Goal: Information Seeking & Learning: Learn about a topic

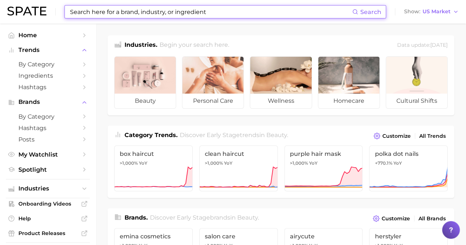
click at [194, 14] on input at bounding box center [210, 12] width 283 height 13
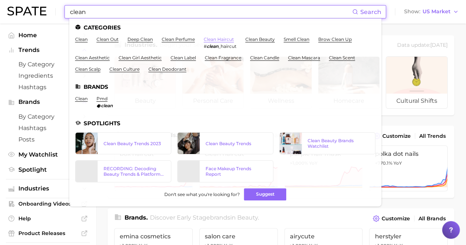
type input "clean"
click at [217, 38] on link "clean haircut" at bounding box center [219, 39] width 30 height 6
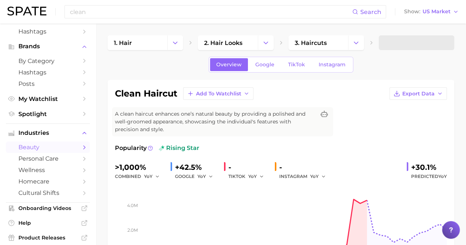
scroll to position [56, 0]
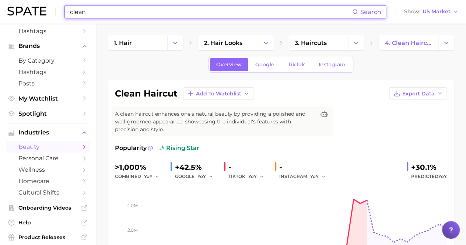
click at [141, 11] on input "clean" at bounding box center [210, 12] width 283 height 13
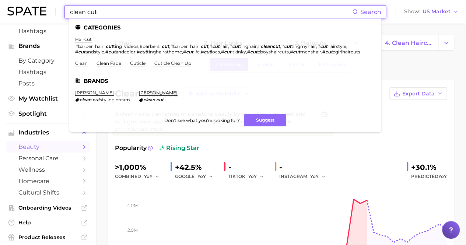
type input "clean cut"
click at [397, 20] on div "clean cut Search Categories haircut #barber_hair_ cut ting_videos , #barbers_ c…" at bounding box center [232, 12] width 451 height 24
